Goal: Find specific page/section: Find specific page/section

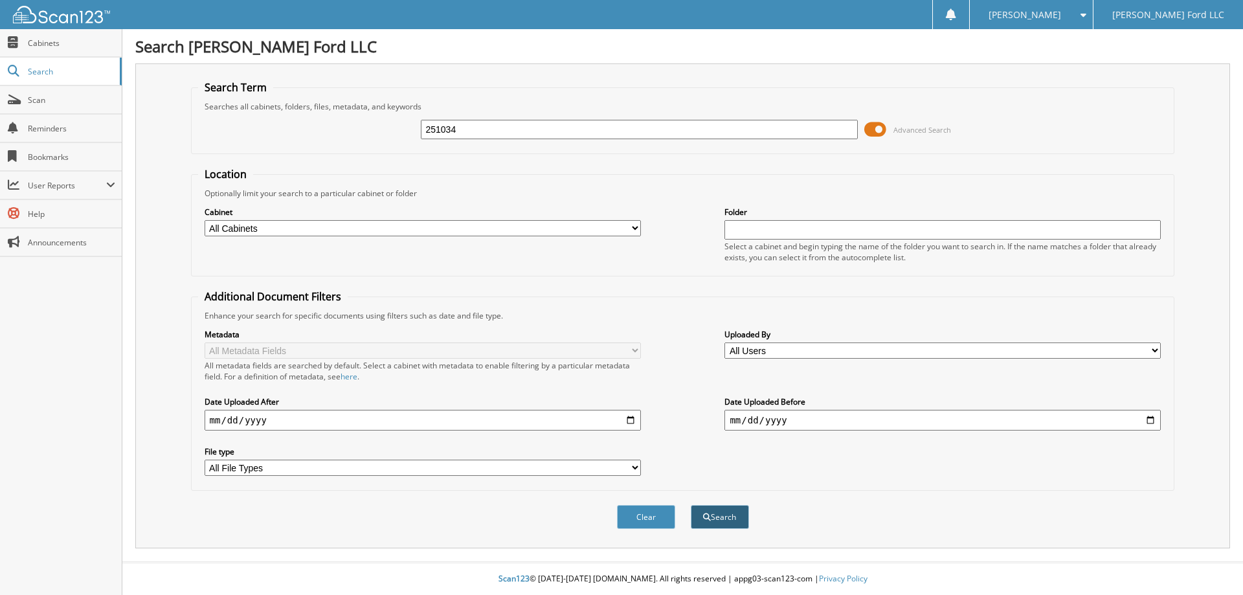
type input "251034"
click at [712, 521] on button "Search" at bounding box center [720, 517] width 58 height 24
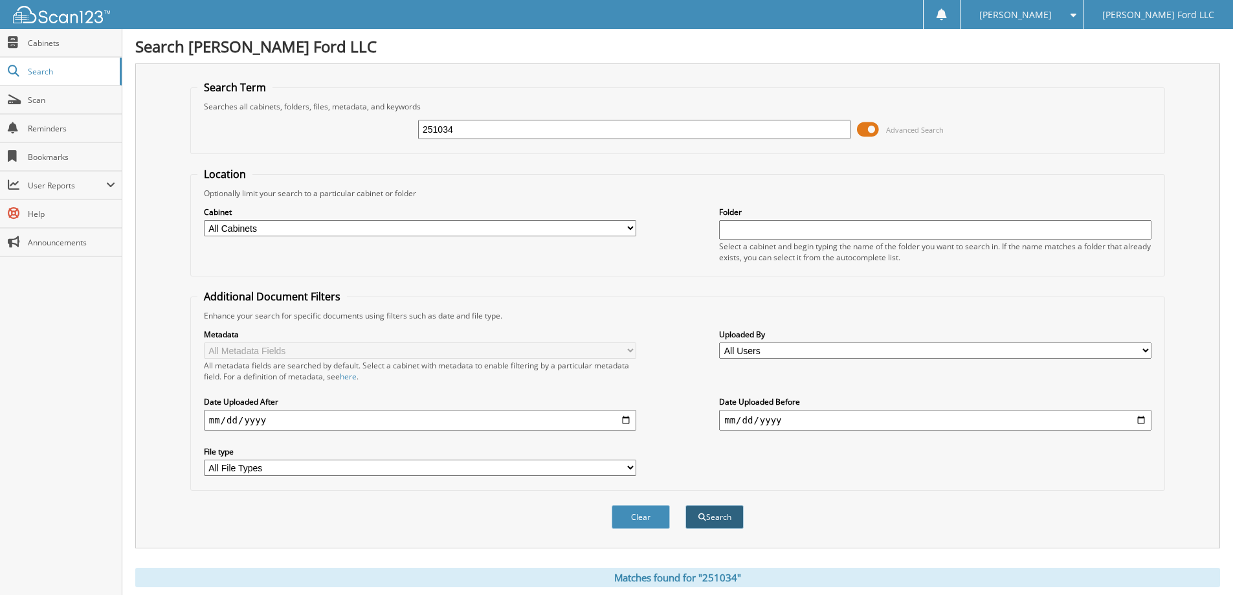
click at [717, 520] on button "Search" at bounding box center [715, 517] width 58 height 24
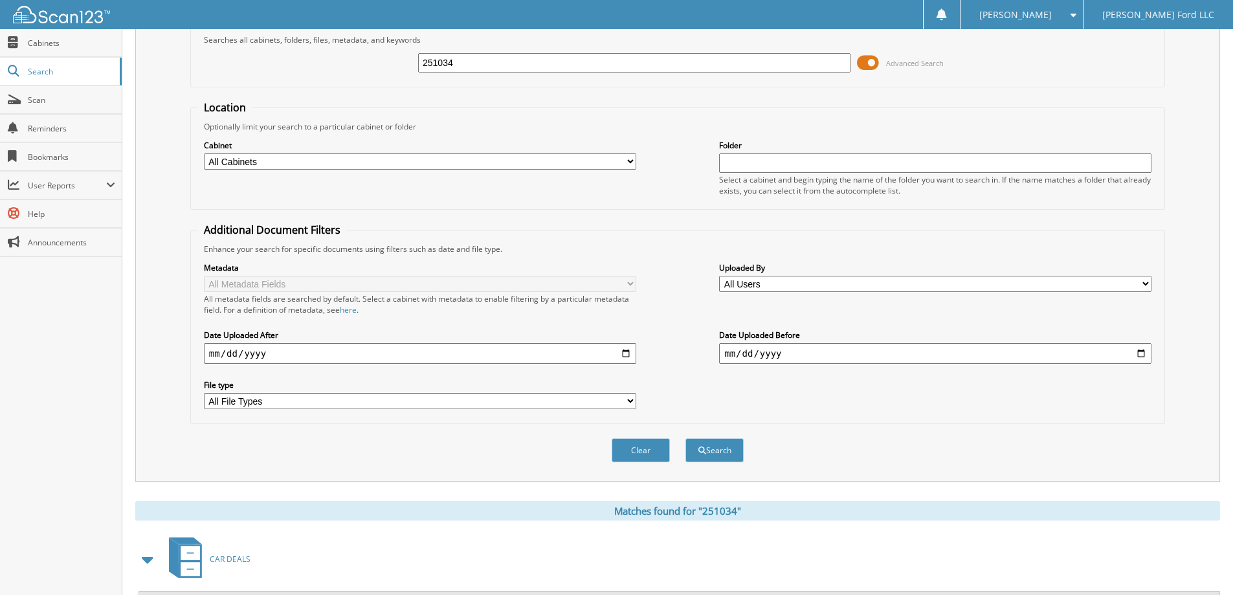
scroll to position [129, 0]
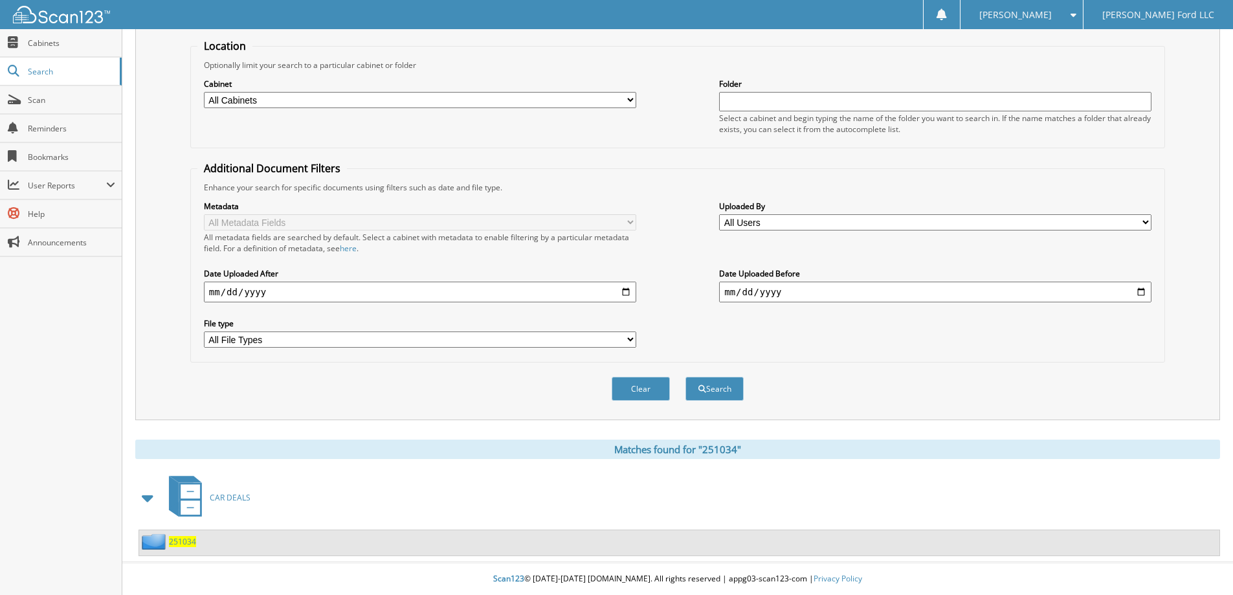
click at [181, 541] on span "251034" at bounding box center [182, 541] width 27 height 11
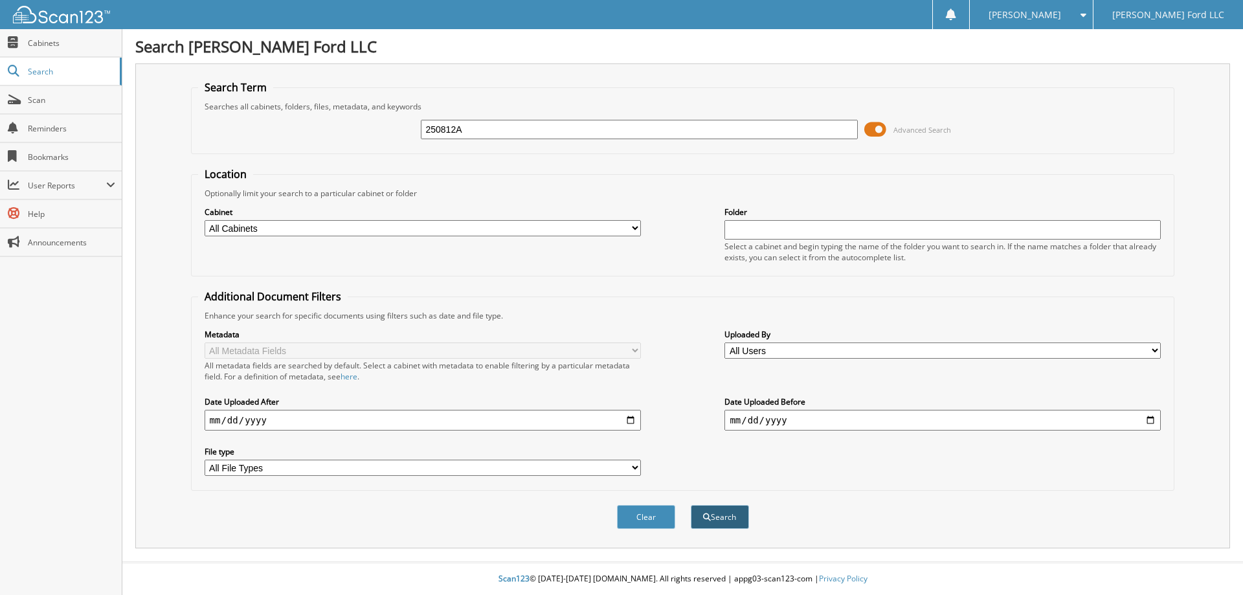
type input "250812A"
click at [720, 522] on button "Search" at bounding box center [720, 517] width 58 height 24
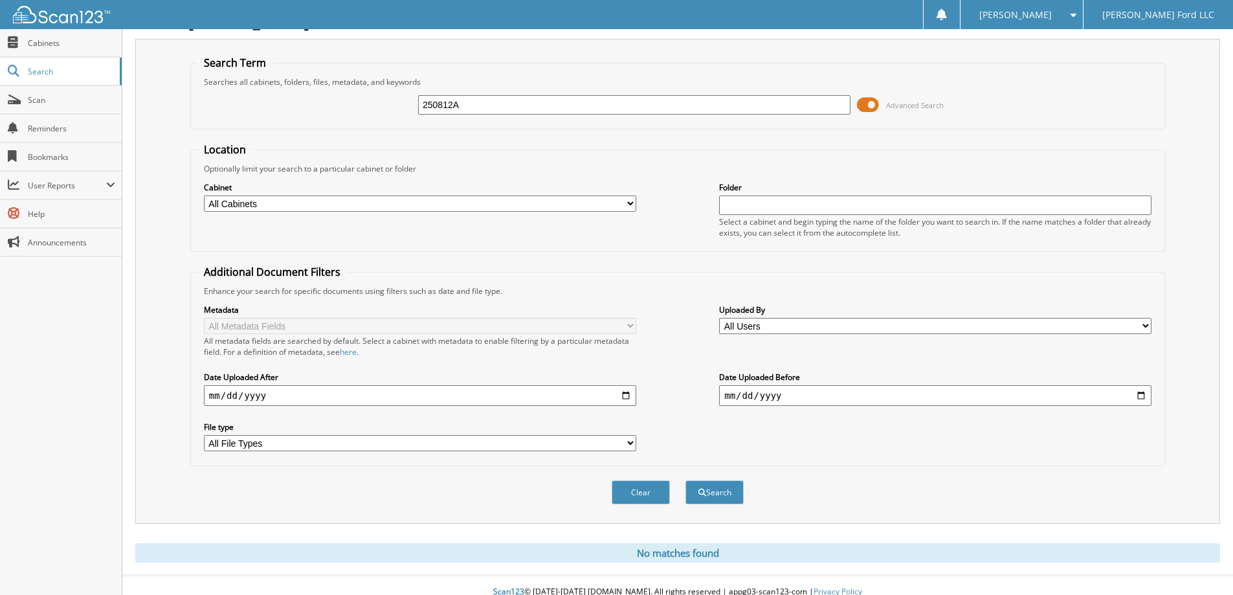
scroll to position [38, 0]
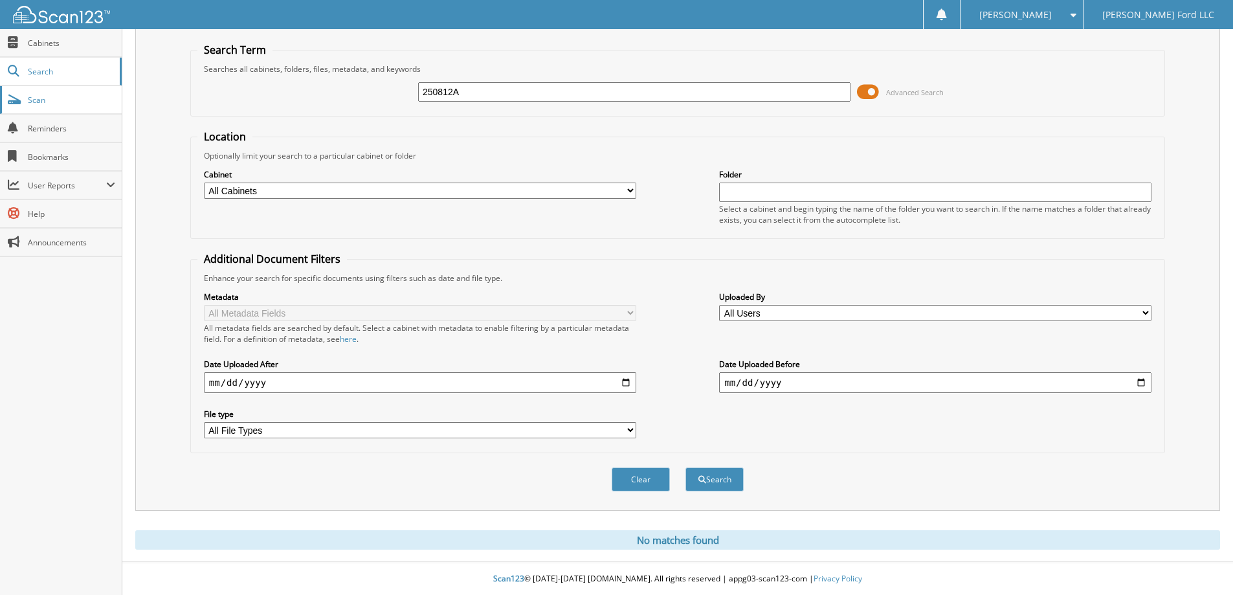
click at [34, 100] on span "Scan" at bounding box center [71, 100] width 87 height 11
